Goal: Transaction & Acquisition: Purchase product/service

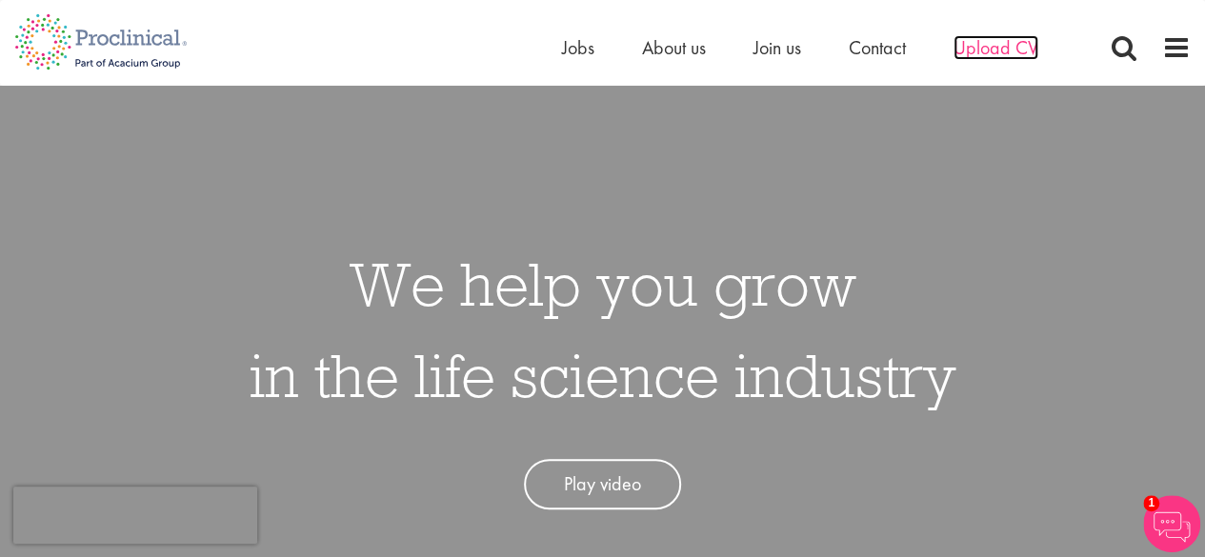
click at [1012, 39] on span "Upload CV" at bounding box center [995, 47] width 85 height 25
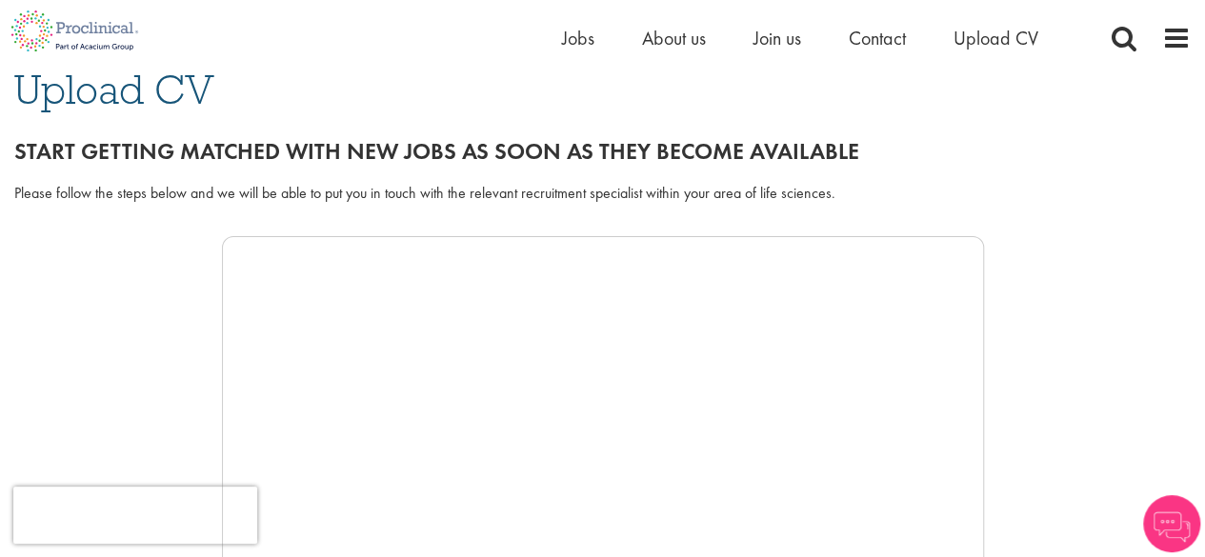
scroll to position [179, 0]
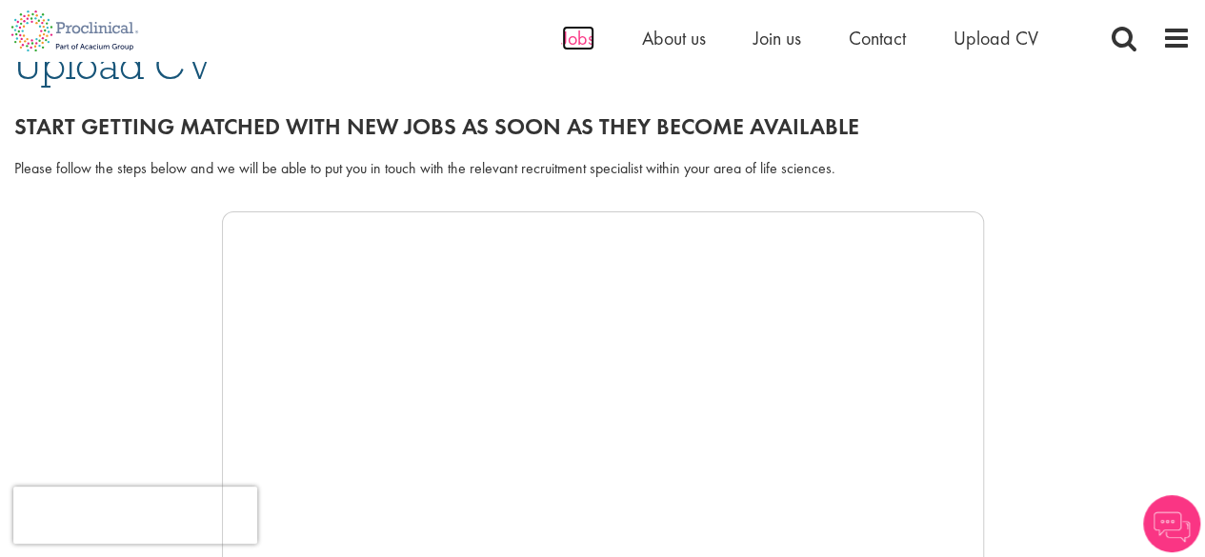
click at [567, 31] on span "Jobs" at bounding box center [578, 38] width 32 height 25
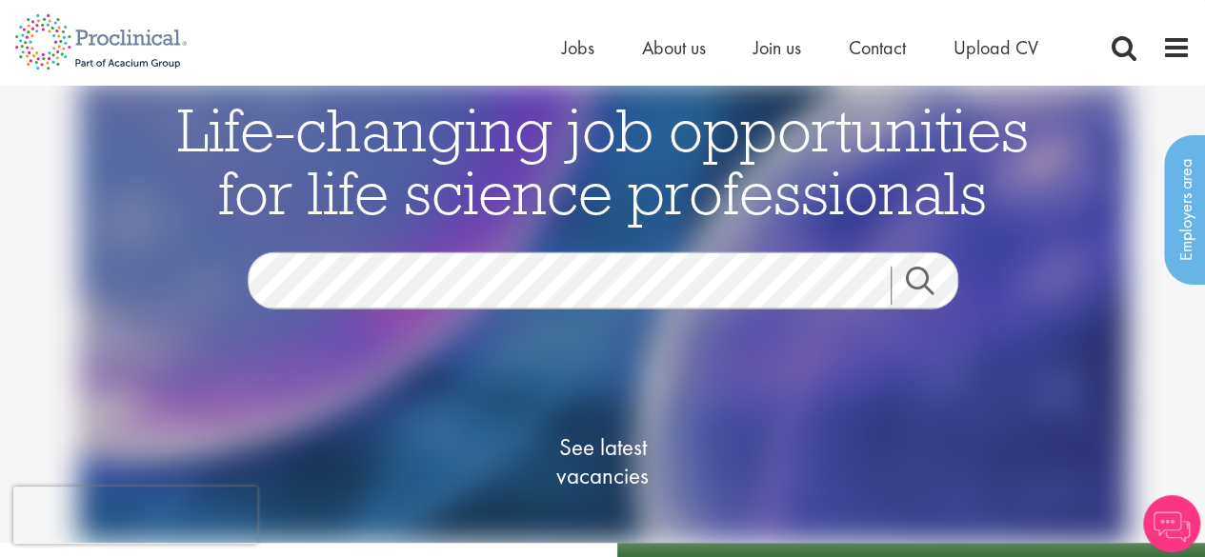
scroll to position [4, 0]
click at [911, 271] on link "Search" at bounding box center [932, 286] width 82 height 38
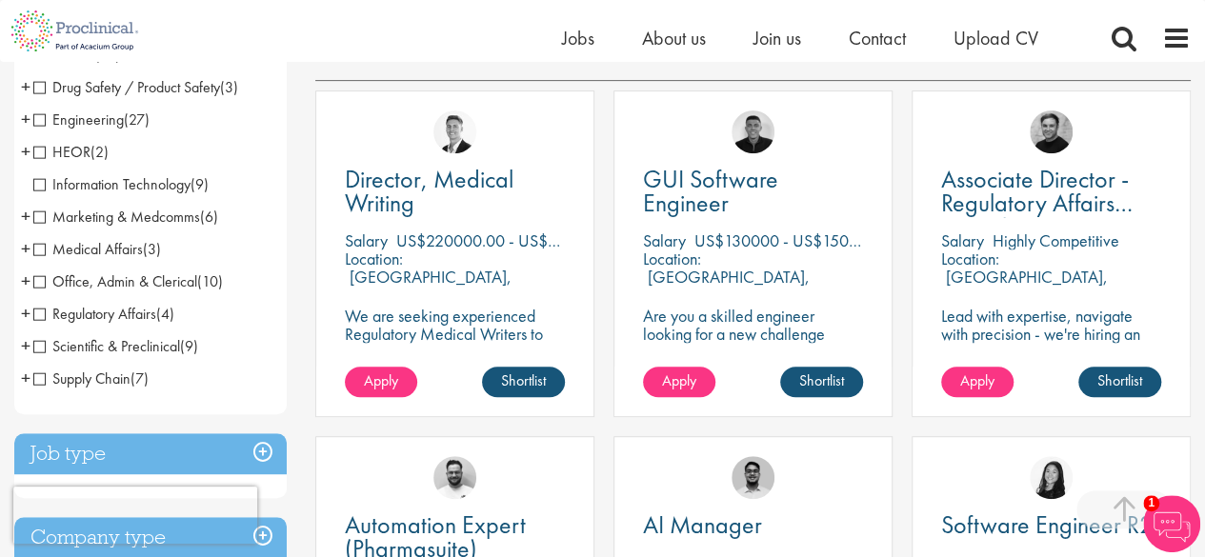
scroll to position [345, 0]
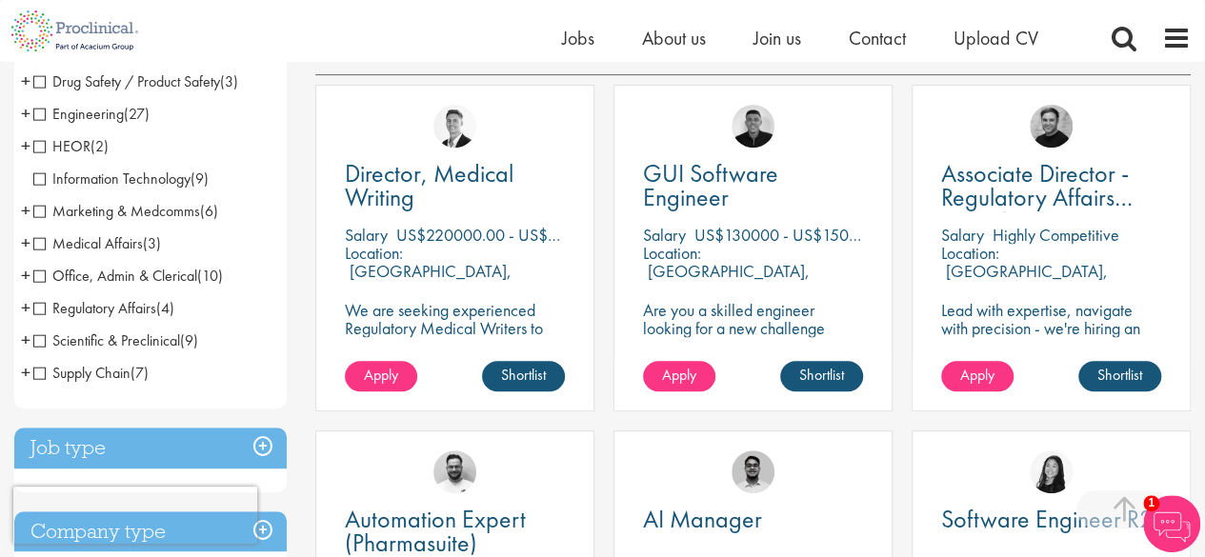
click at [40, 336] on span "Scientific & Preclinical" at bounding box center [106, 341] width 147 height 20
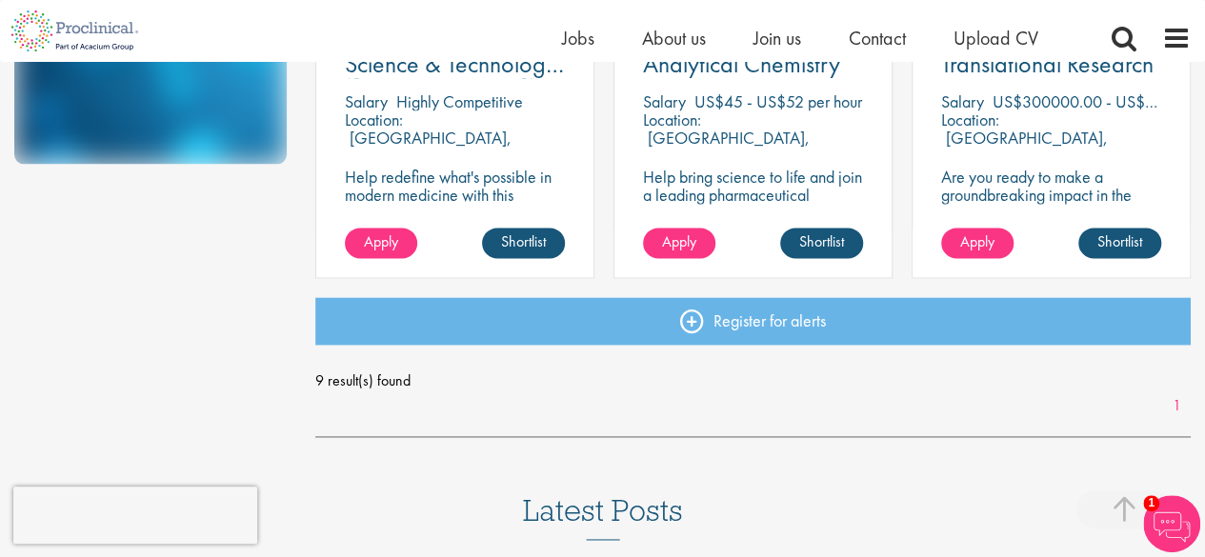
scroll to position [1161, 0]
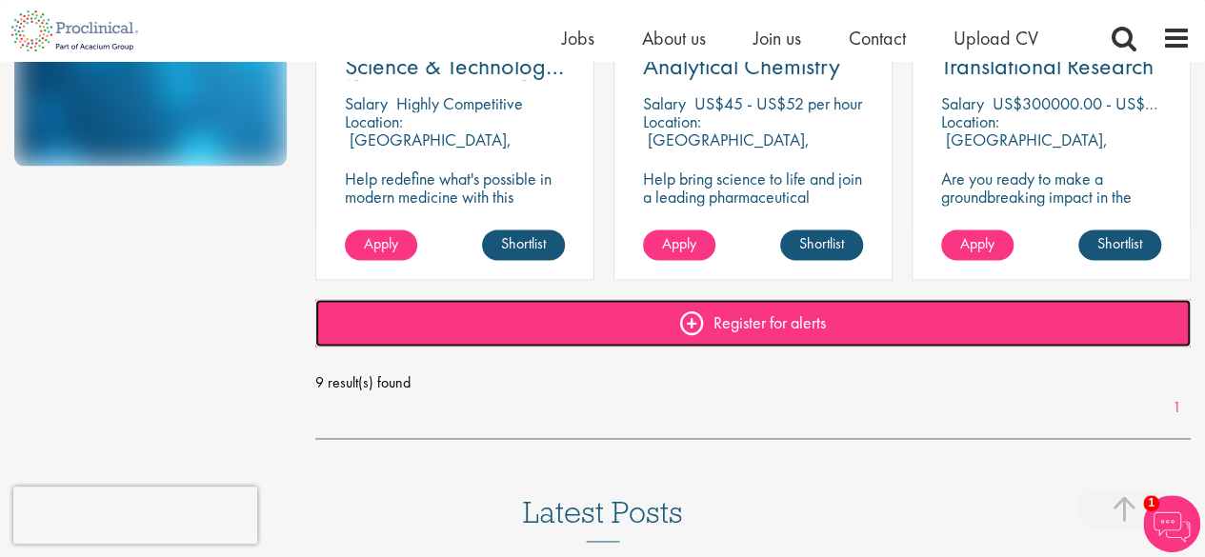
click at [792, 322] on link "Register for alerts" at bounding box center [752, 323] width 875 height 48
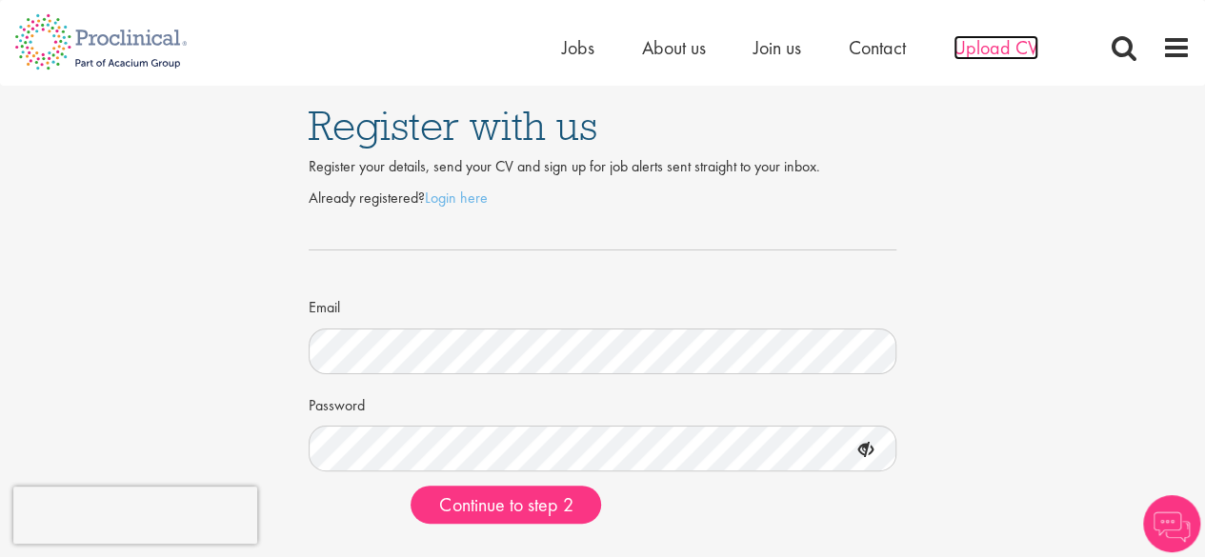
click at [1014, 50] on span "Upload CV" at bounding box center [995, 47] width 85 height 25
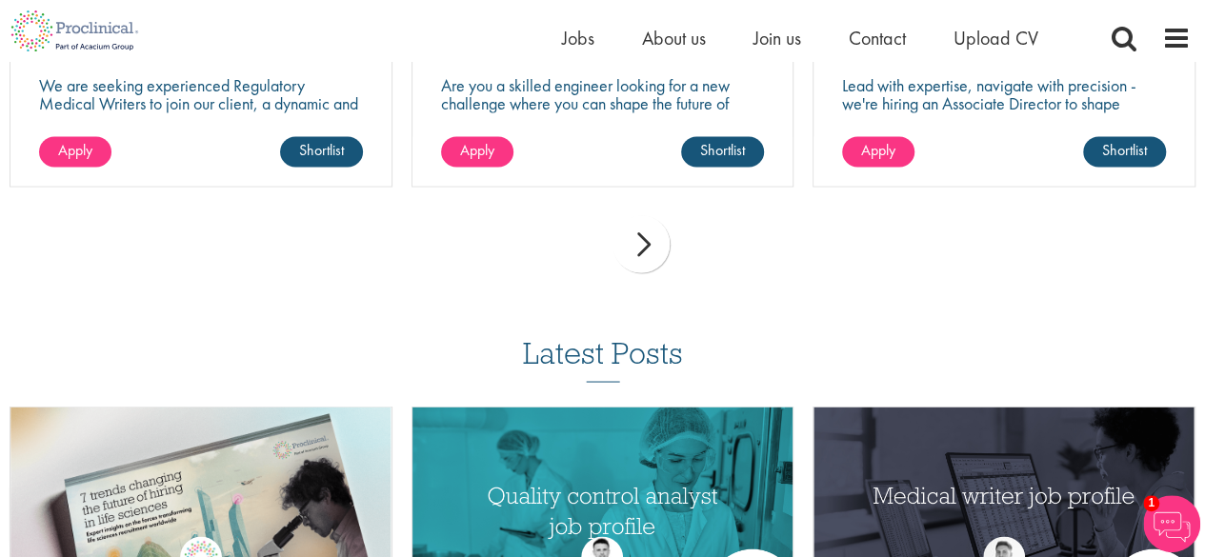
scroll to position [1592, 0]
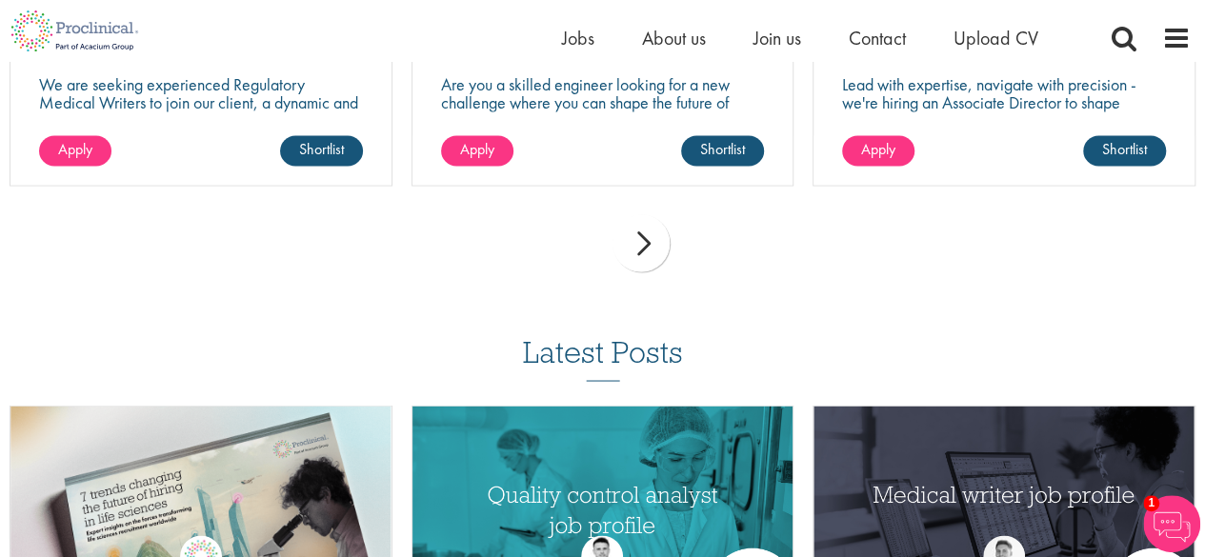
click at [641, 247] on div "next" at bounding box center [640, 242] width 57 height 57
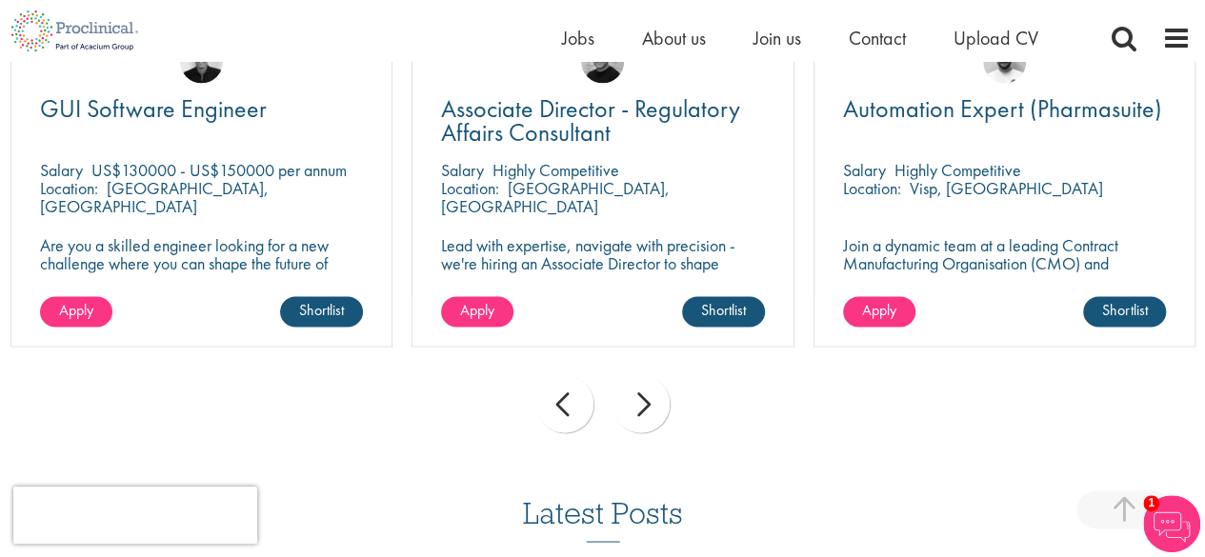
scroll to position [1430, 0]
click at [650, 405] on div "next" at bounding box center [640, 404] width 57 height 57
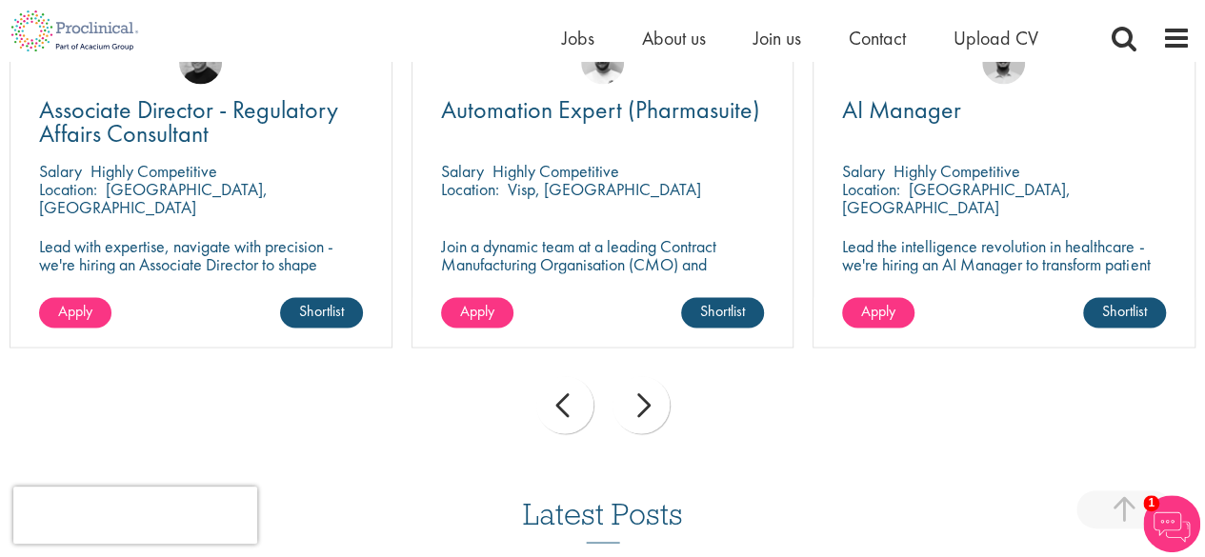
click at [650, 405] on div "next" at bounding box center [640, 404] width 57 height 57
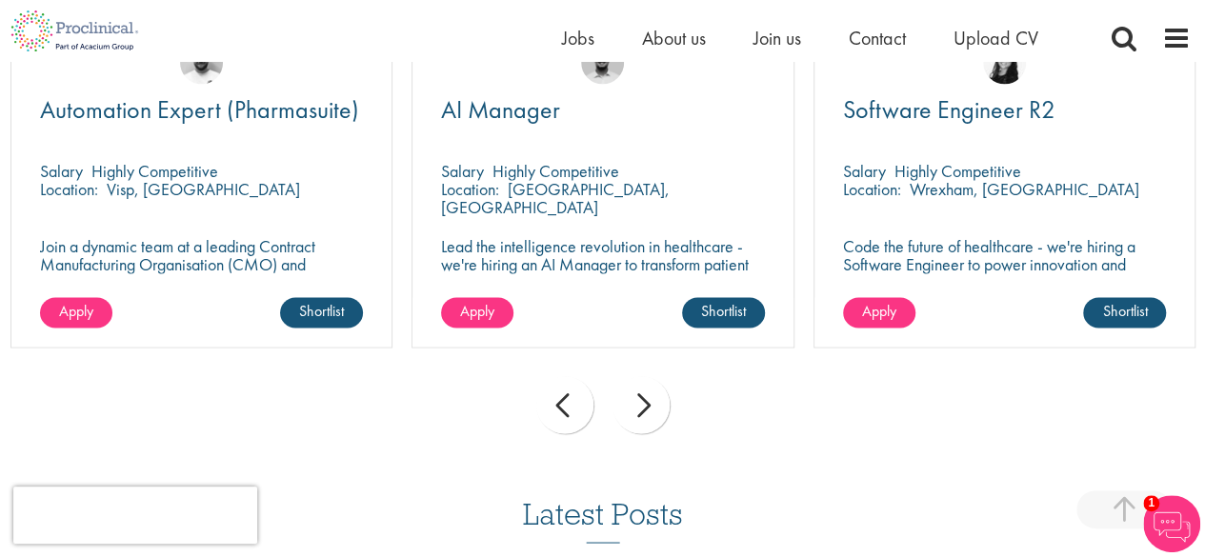
click at [650, 405] on div "next" at bounding box center [640, 404] width 57 height 57
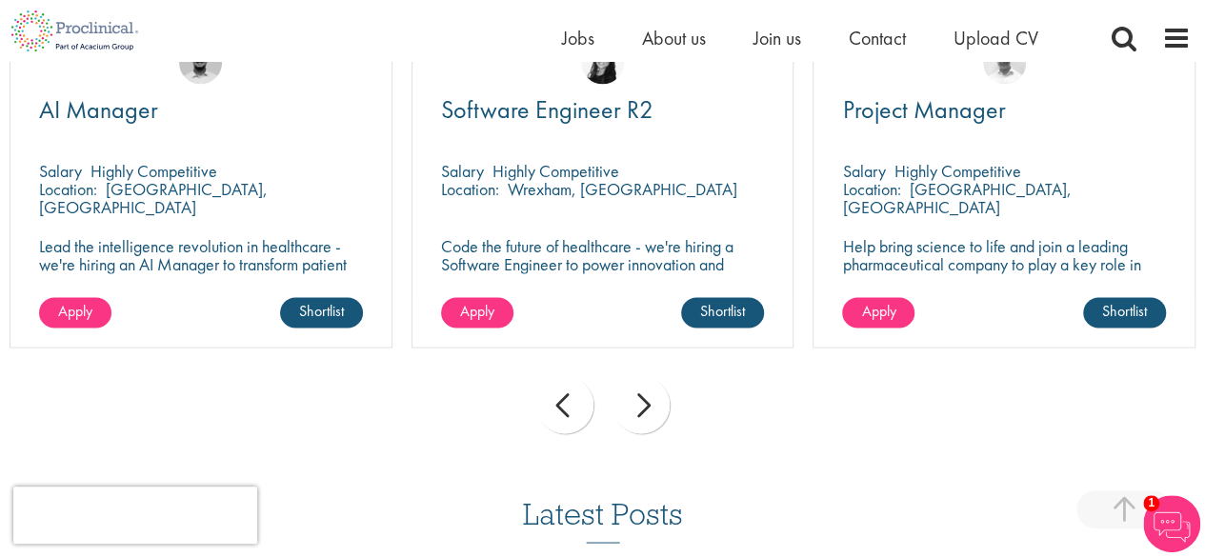
click at [650, 405] on div "next" at bounding box center [640, 404] width 57 height 57
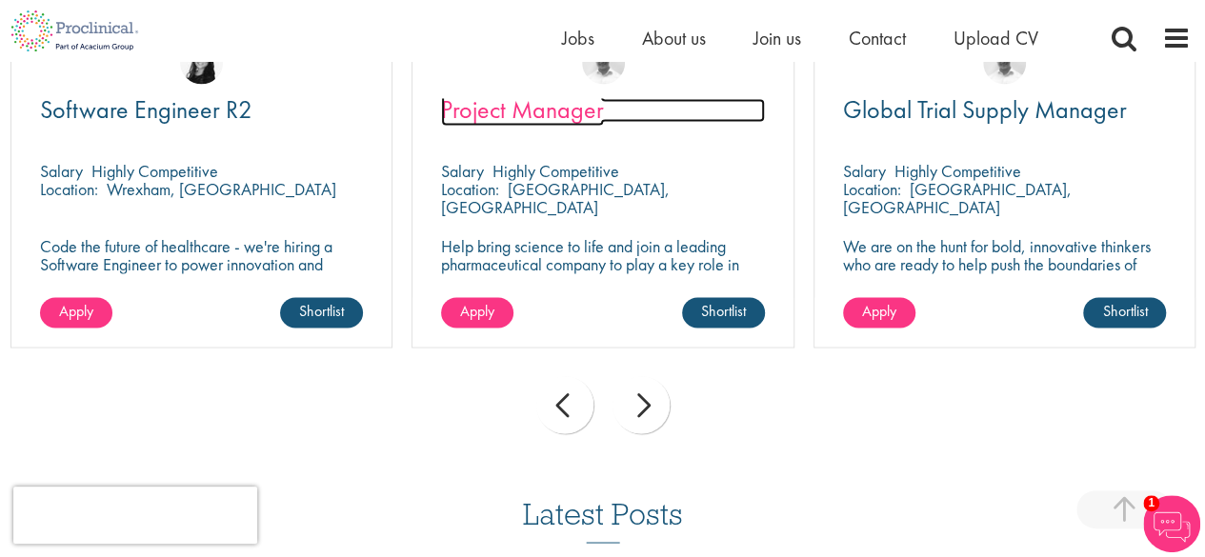
click at [512, 113] on span "Project Manager" at bounding box center [522, 109] width 163 height 32
